Goal: Communication & Community: Answer question/provide support

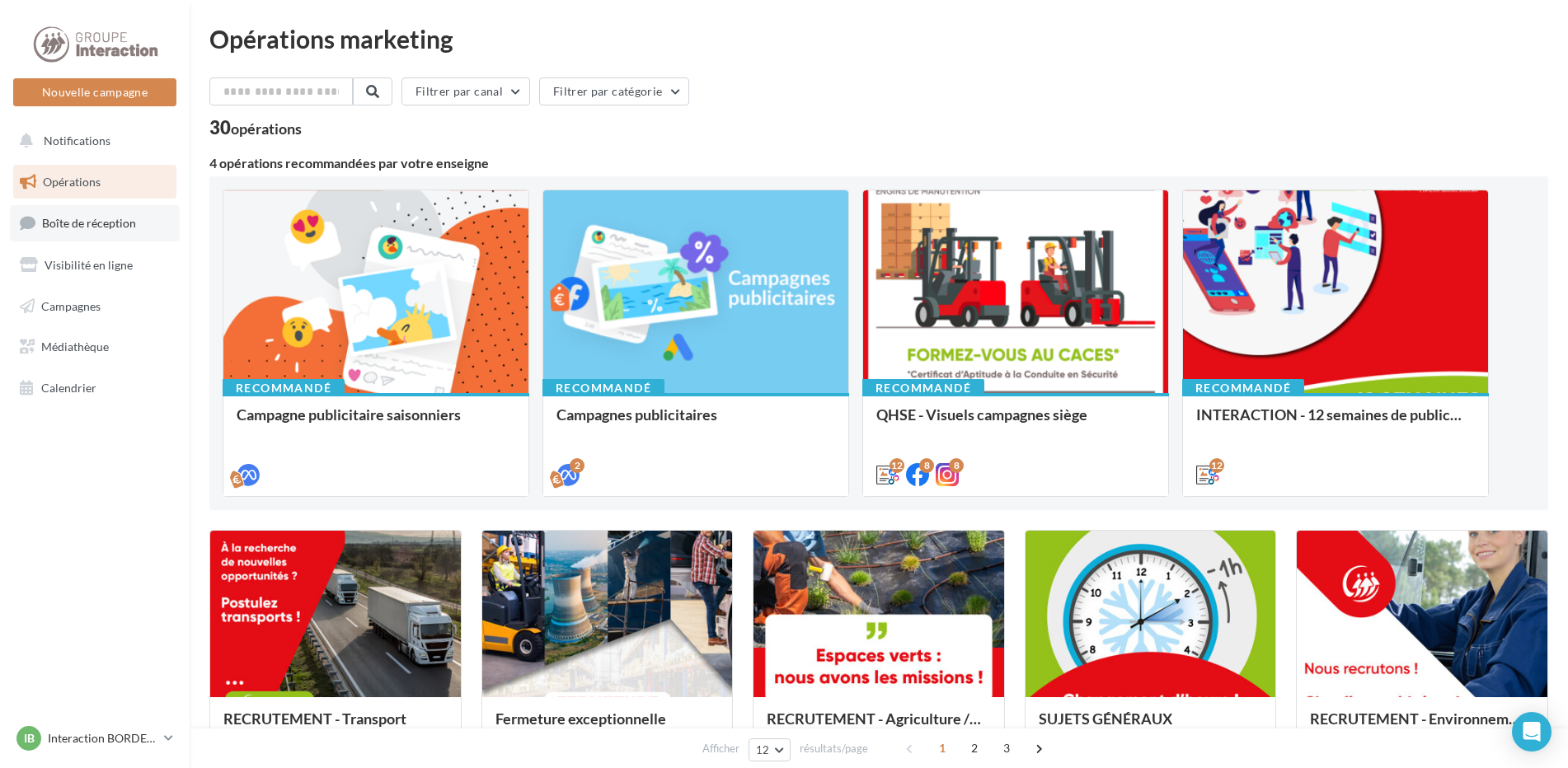
click at [111, 231] on link "Boîte de réception" at bounding box center [95, 223] width 170 height 36
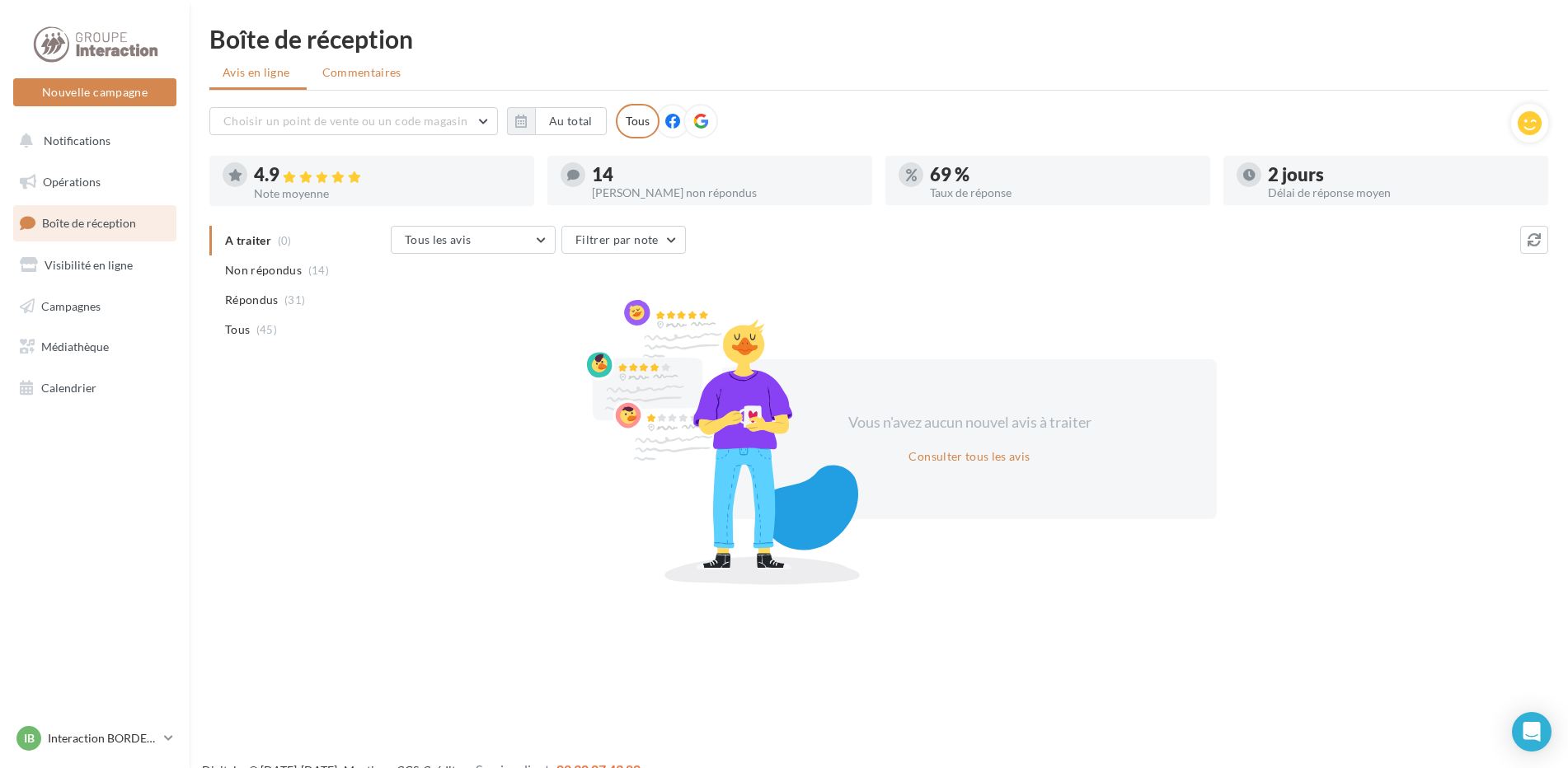
click at [349, 78] on span "Commentaires" at bounding box center [361, 72] width 79 height 16
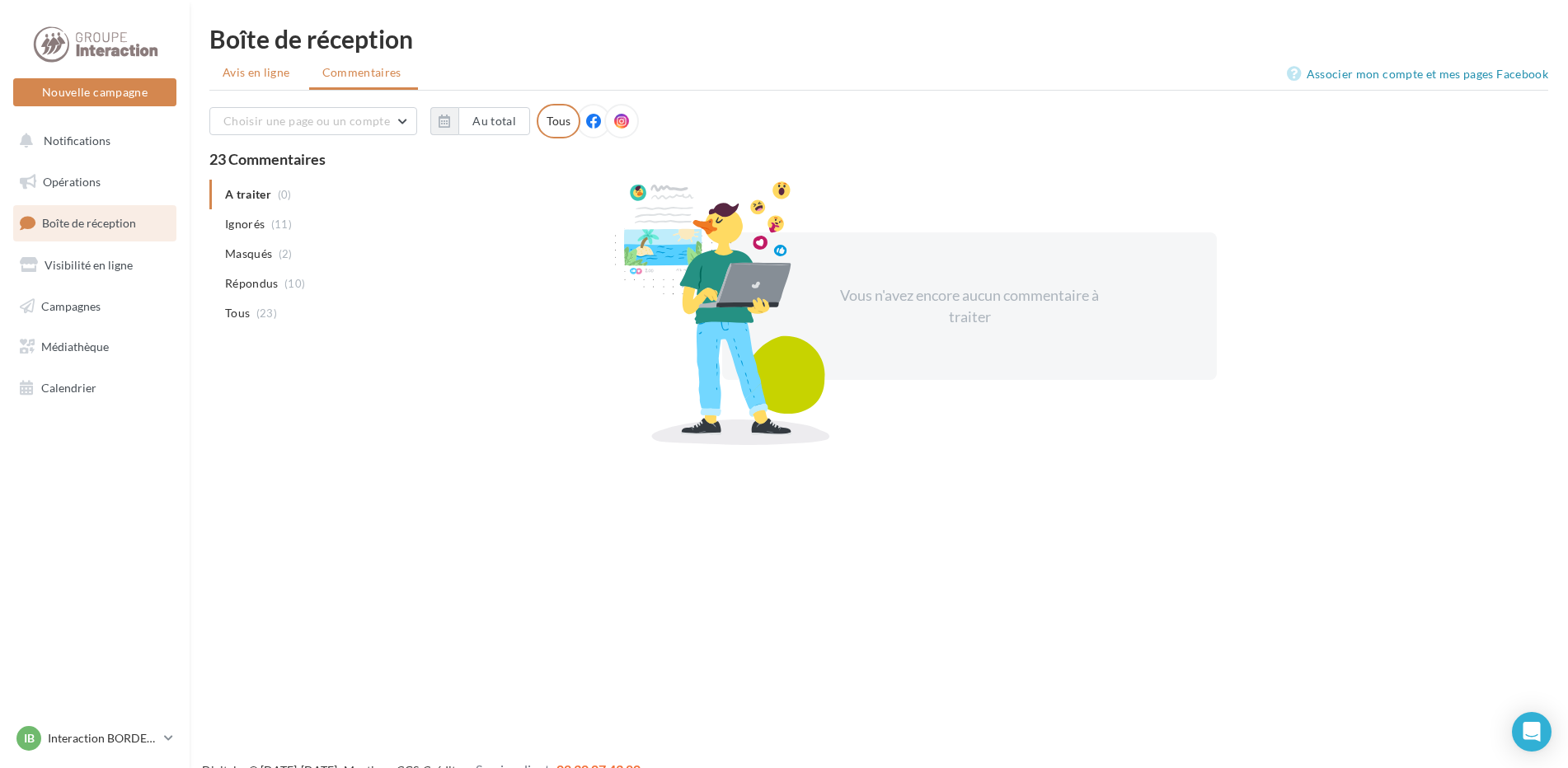
click at [281, 74] on span "Avis en ligne" at bounding box center [257, 72] width 68 height 16
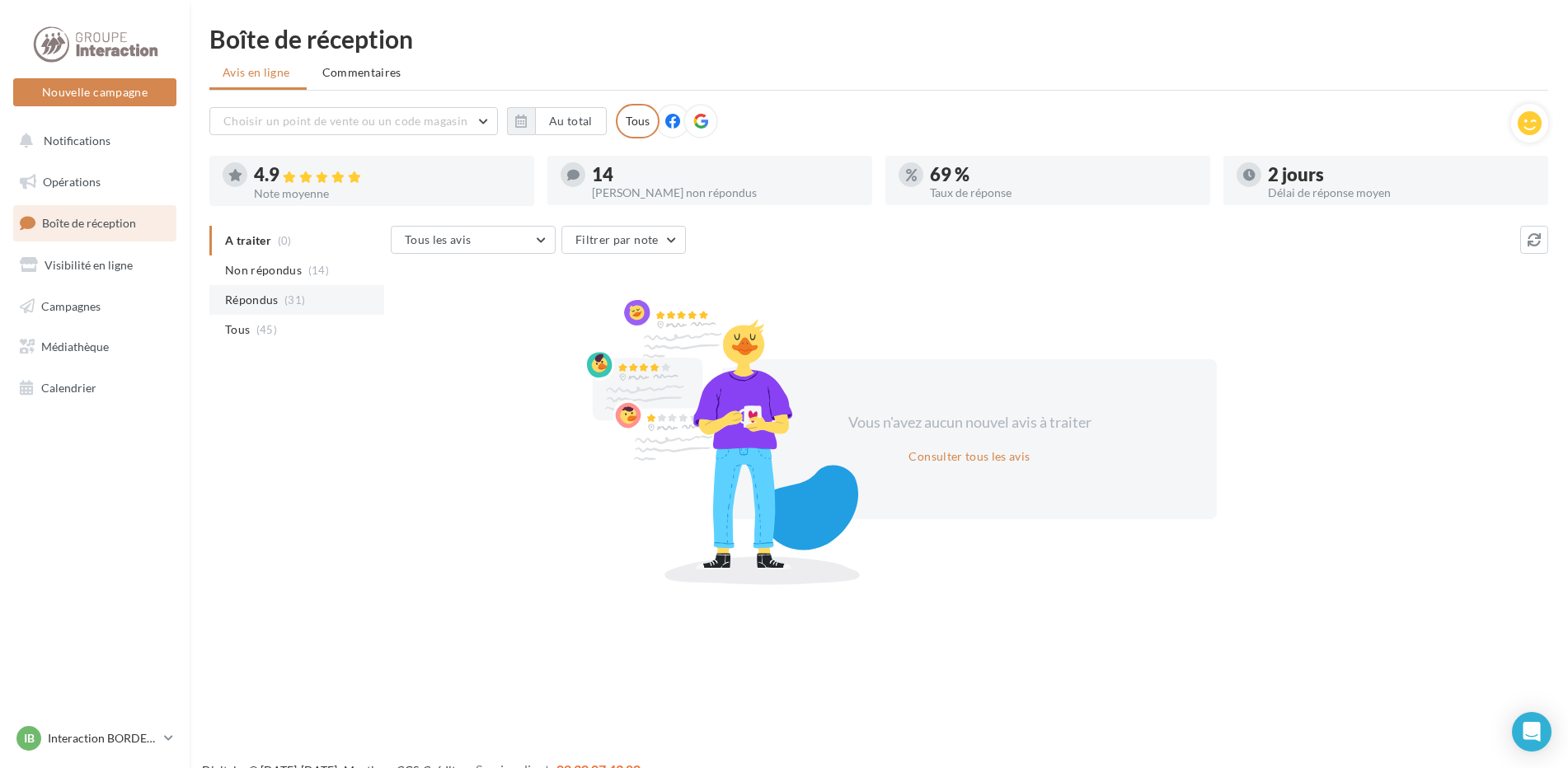
click at [283, 298] on li "Répondus (31)" at bounding box center [297, 300] width 175 height 30
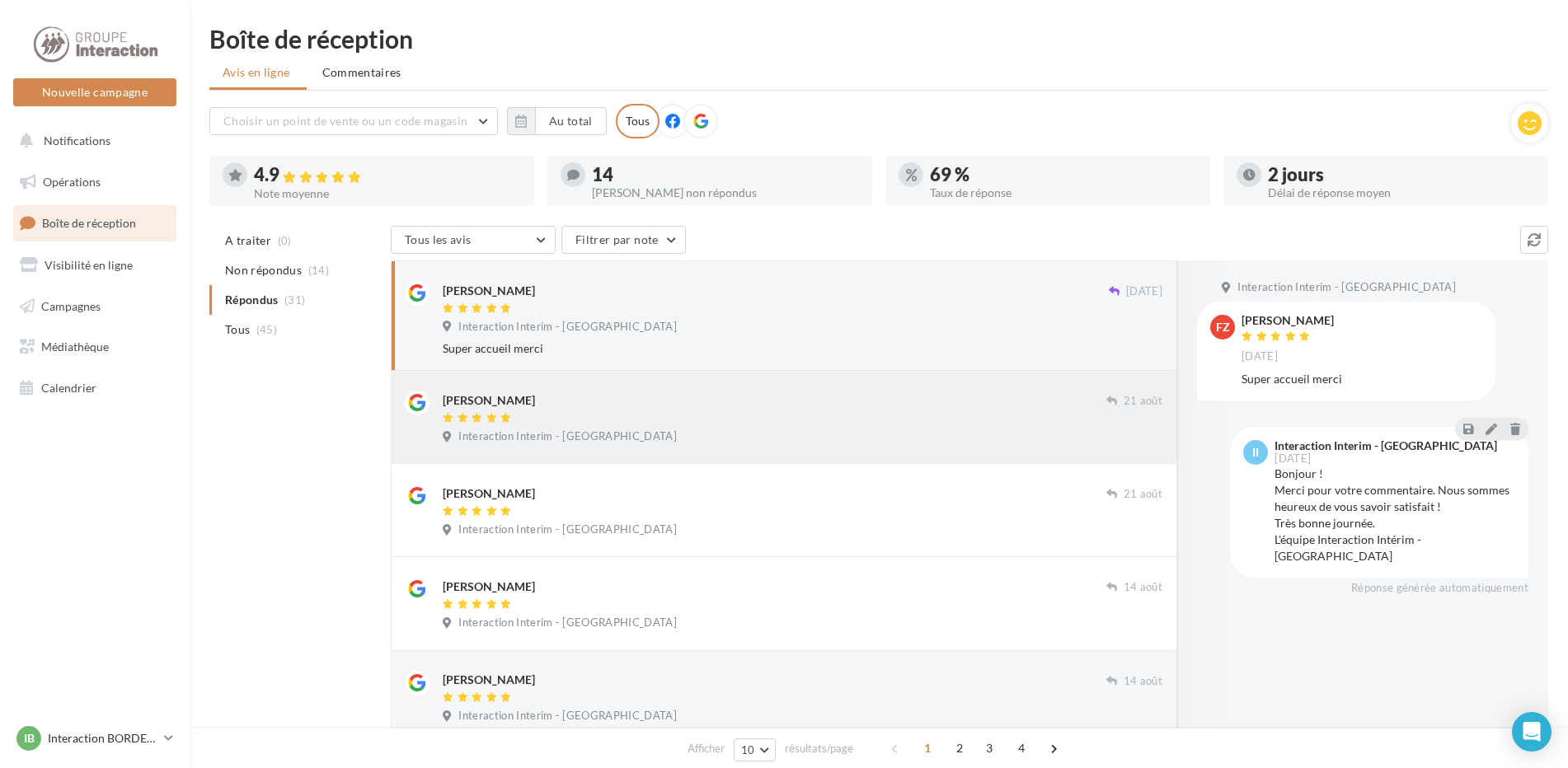
click at [762, 395] on div "[PERSON_NAME]" at bounding box center [774, 399] width 664 height 17
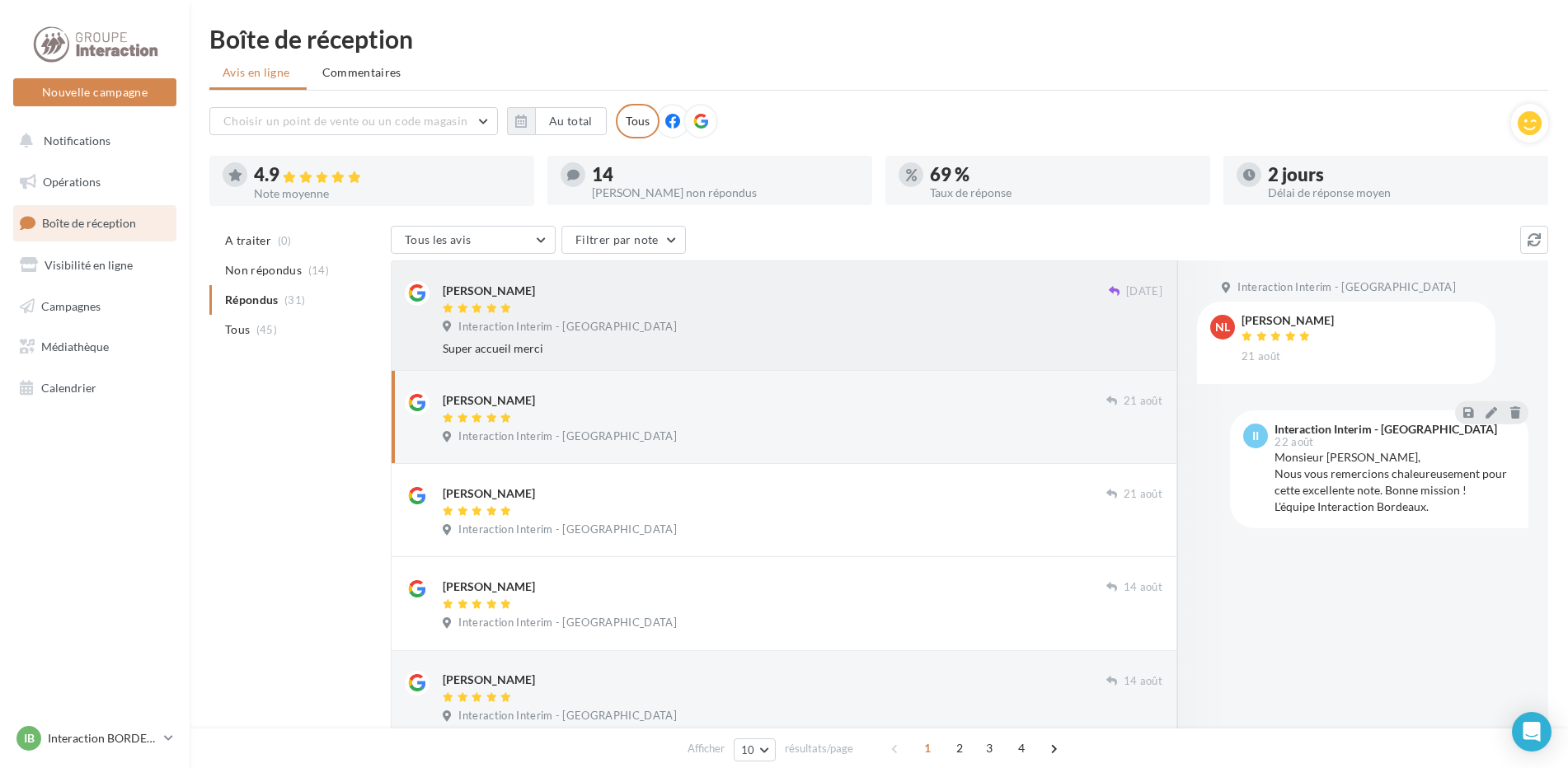
click at [710, 342] on div "Super accueil merci" at bounding box center [802, 348] width 720 height 16
